Goal: Navigation & Orientation: Understand site structure

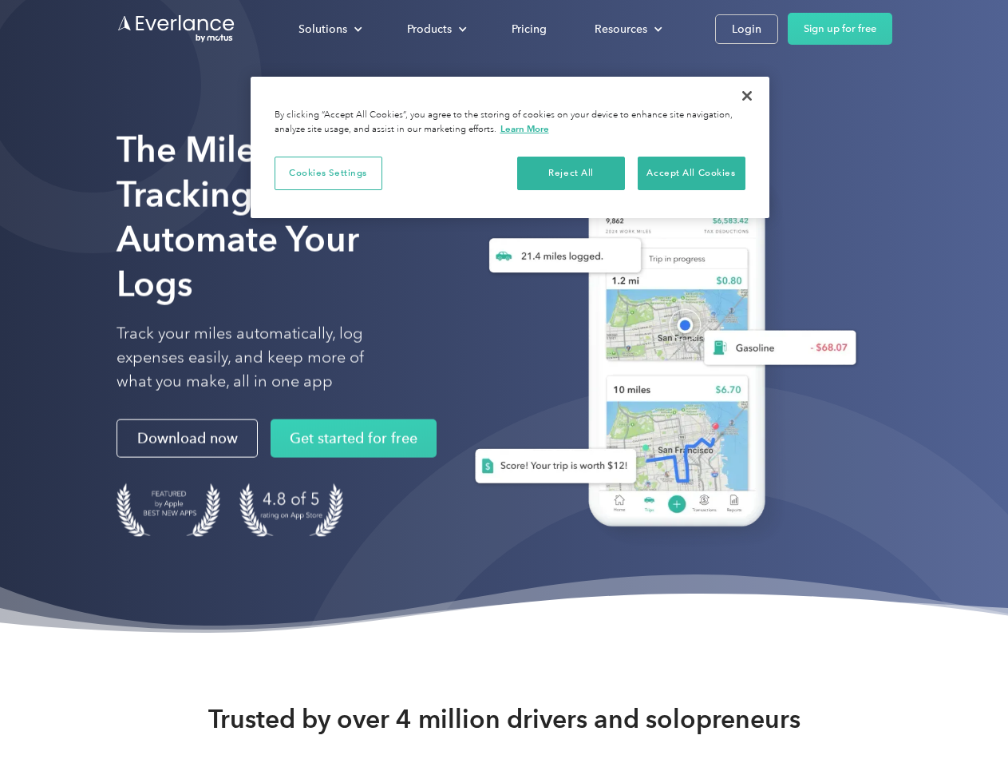
click at [330, 29] on div "Solutions" at bounding box center [323, 29] width 49 height 20
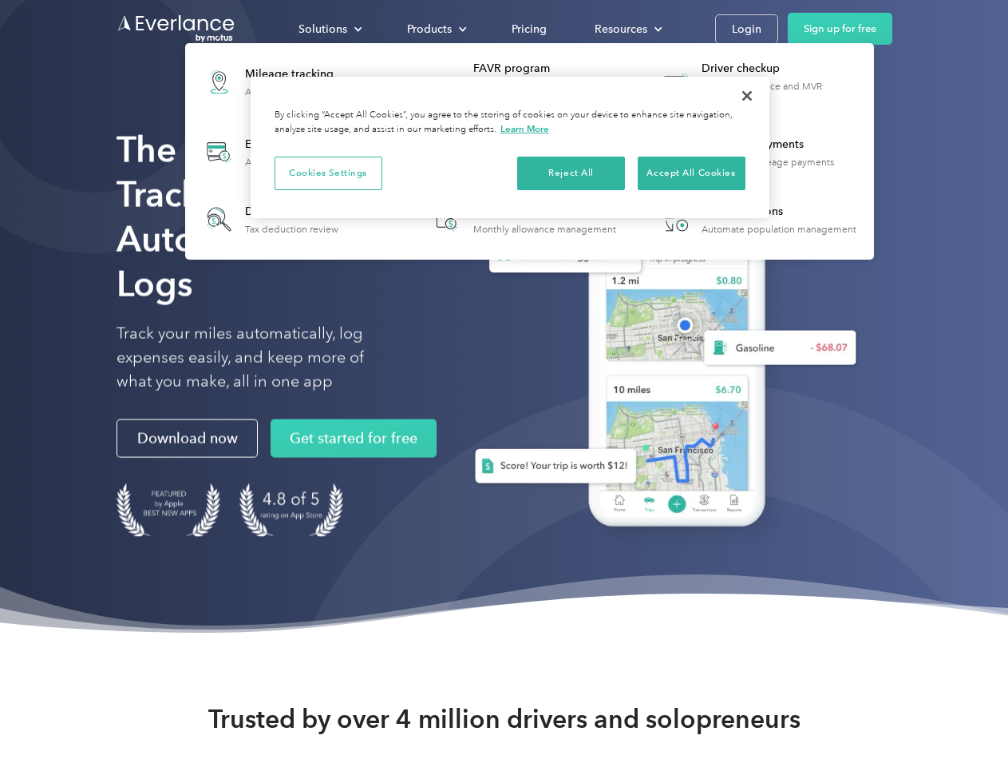
click at [435, 29] on div "Products" at bounding box center [429, 29] width 45 height 20
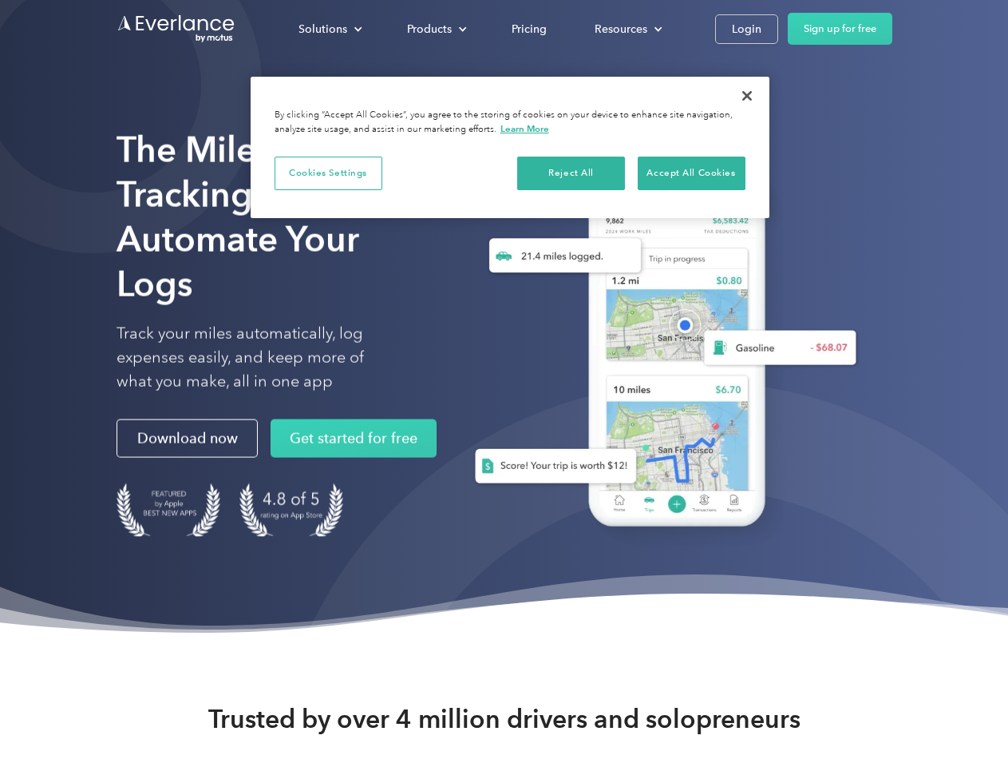
click at [627, 29] on div "Resources" at bounding box center [621, 29] width 53 height 20
click at [328, 172] on button "Cookies Settings" at bounding box center [329, 173] width 108 height 34
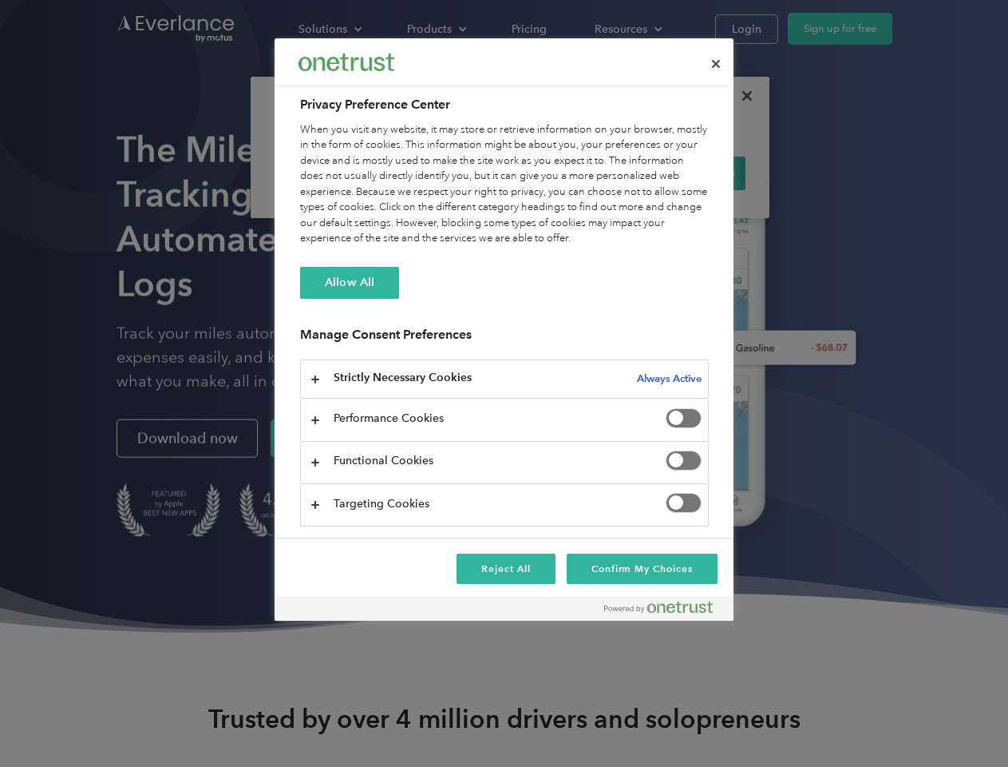
click at [572, 172] on div "When you visit any website, it may store or retrieve information on your browse…" at bounding box center [504, 184] width 409 height 125
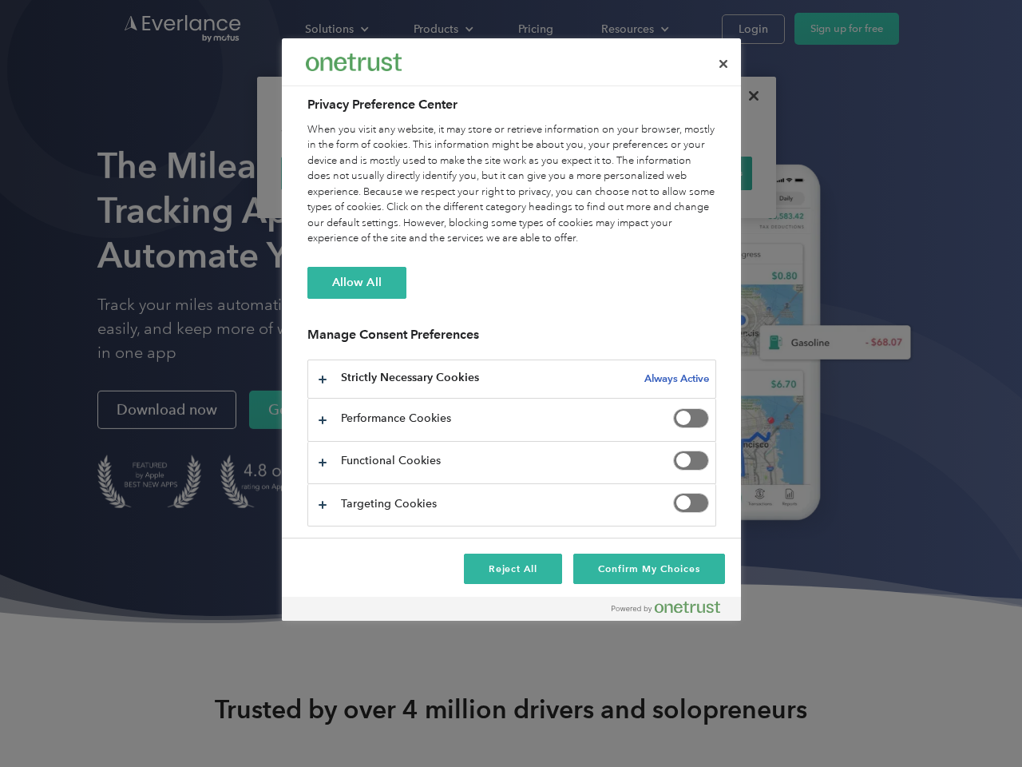
click at [691, 172] on div "When you visit any website, it may store or retrieve information on your browse…" at bounding box center [511, 184] width 409 height 125
click at [747, 96] on div at bounding box center [511, 383] width 1022 height 767
